Goal: Task Accomplishment & Management: Complete application form

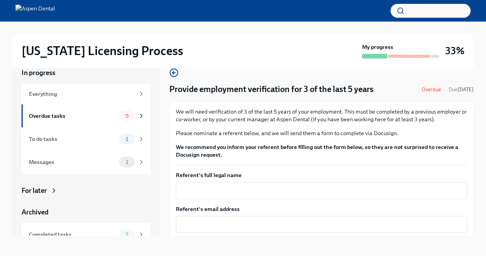
scroll to position [13, 0]
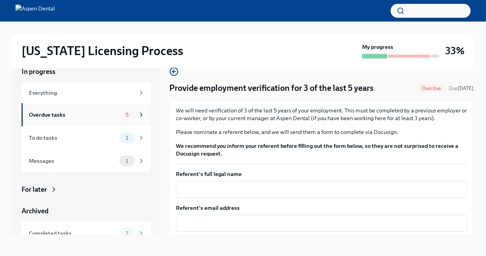
click at [128, 116] on div "5" at bounding box center [131, 114] width 25 height 11
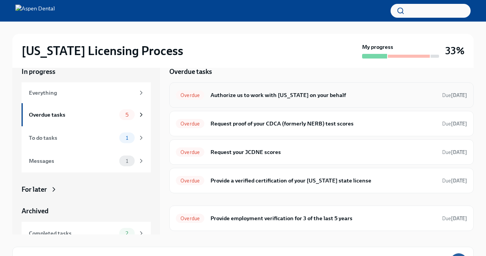
click at [215, 92] on h6 "Authorize us to work with [US_STATE] on your behalf" at bounding box center [324, 95] width 226 height 8
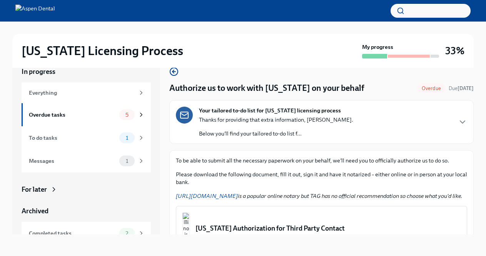
scroll to position [91, 0]
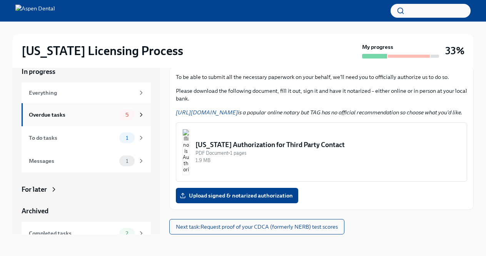
click at [69, 118] on div "Overdue tasks" at bounding box center [72, 114] width 87 height 8
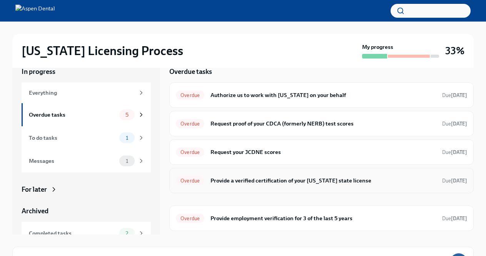
click at [247, 184] on h6 "Provide a verified certification of your [US_STATE] state license" at bounding box center [324, 180] width 226 height 8
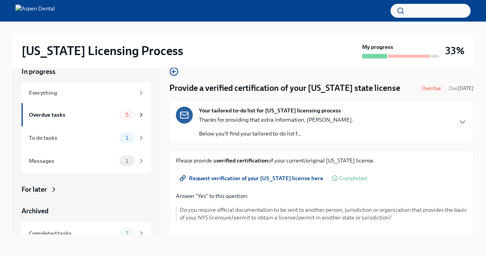
scroll to position [157, 0]
